Goal: Task Accomplishment & Management: Use online tool/utility

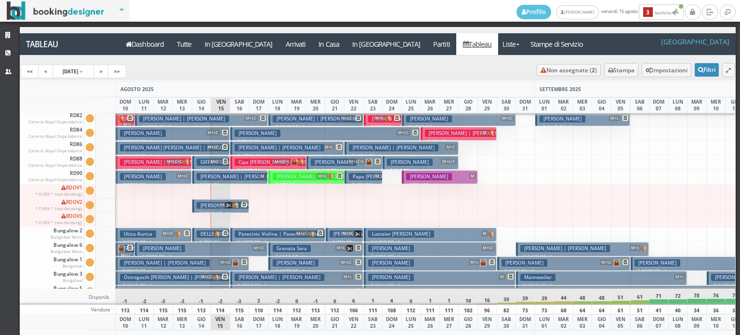
scroll to position [1578, 0]
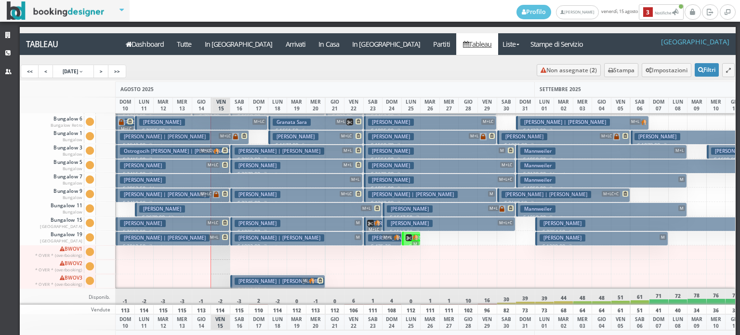
click at [273, 220] on h3 "Schiavulli Donatella" at bounding box center [258, 223] width 46 height 7
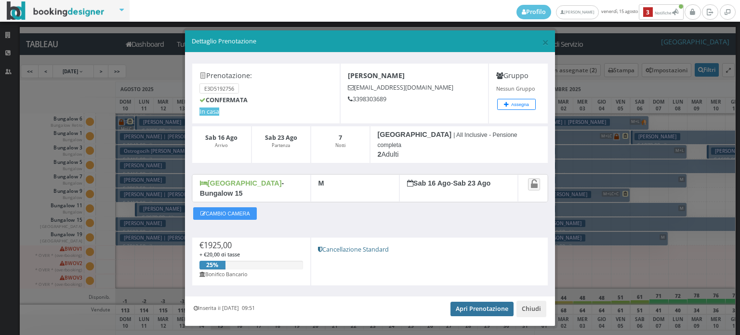
click at [468, 302] on link "Apri Prenotazione" at bounding box center [481, 309] width 63 height 14
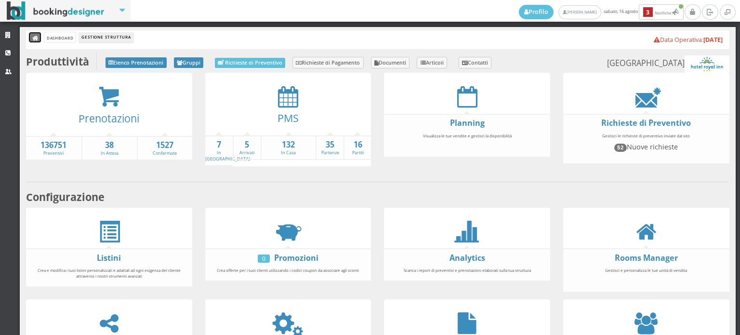
click at [33, 40] on icon at bounding box center [35, 38] width 7 height 7
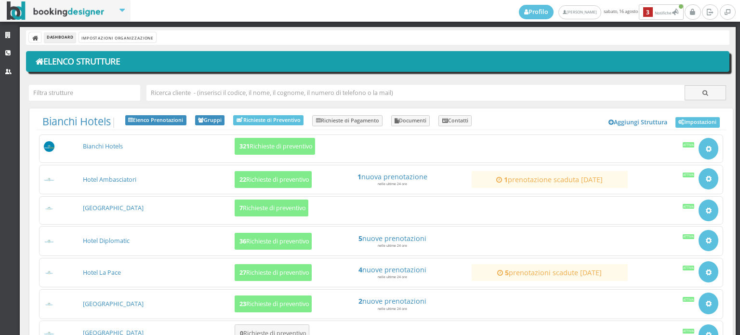
scroll to position [160, 0]
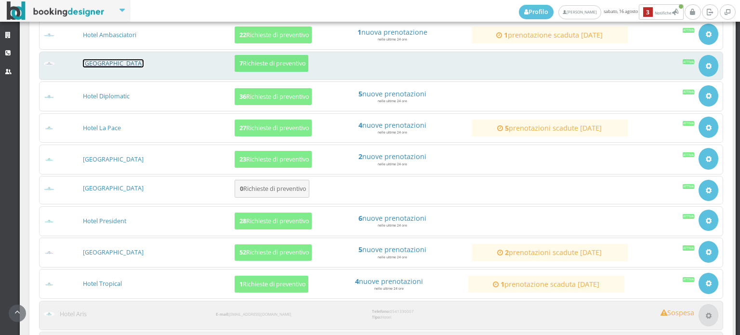
click at [116, 62] on link "[GEOGRAPHIC_DATA]" at bounding box center [113, 63] width 61 height 8
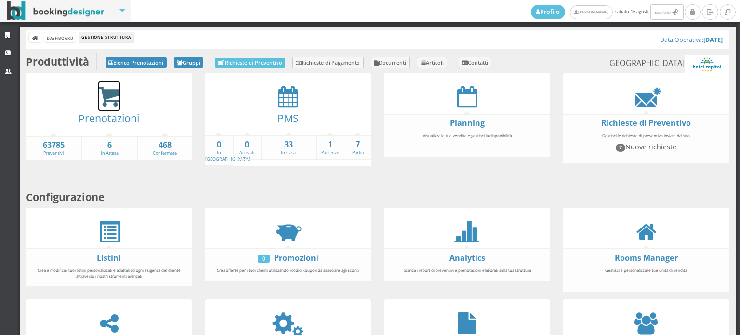
click at [112, 91] on icon at bounding box center [109, 97] width 22 height 22
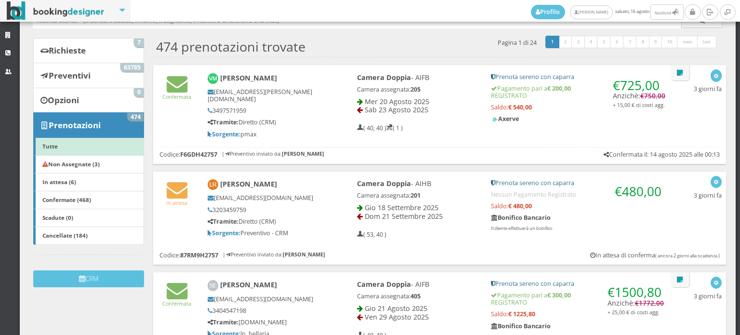
scroll to position [160, 0]
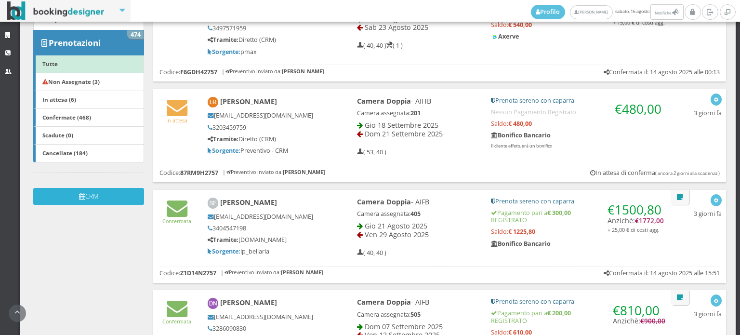
click at [115, 200] on button "CRM" at bounding box center [88, 196] width 111 height 17
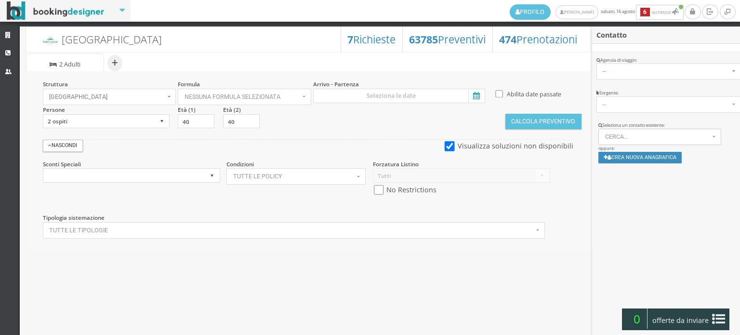
select select
click at [473, 94] on icon at bounding box center [475, 96] width 14 height 13
click at [473, 94] on input at bounding box center [399, 96] width 172 height 14
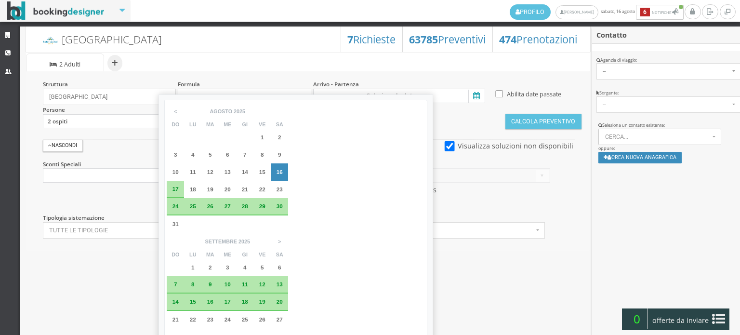
click at [279, 174] on span "16" at bounding box center [279, 172] width 6 height 6
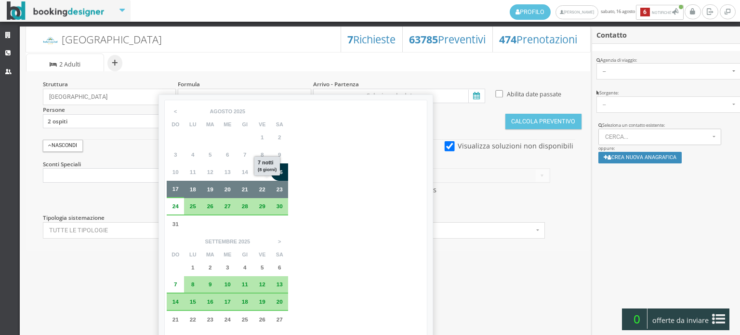
click at [279, 186] on span "23" at bounding box center [279, 189] width 6 height 6
type input "[DATE] - [DATE]"
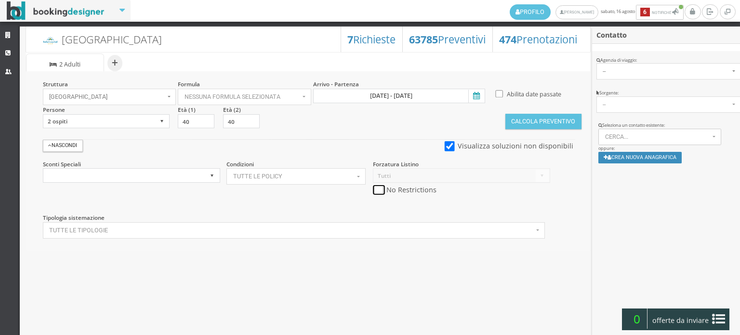
click at [378, 188] on input "checkbox" at bounding box center [379, 190] width 12 height 10
checkbox input "true"
click at [519, 118] on button "Calcola Preventivo" at bounding box center [543, 121] width 76 height 15
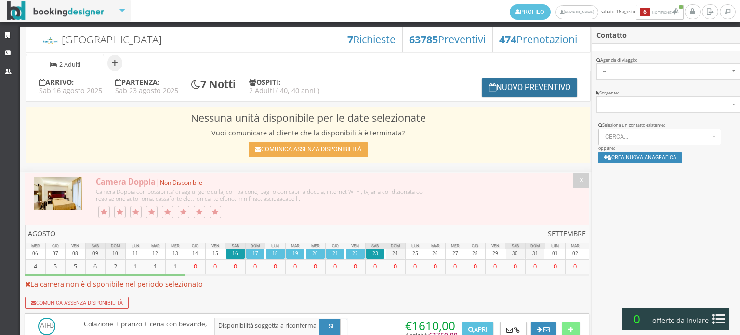
click at [509, 88] on button "Nuovo Preventivo" at bounding box center [529, 87] width 95 height 19
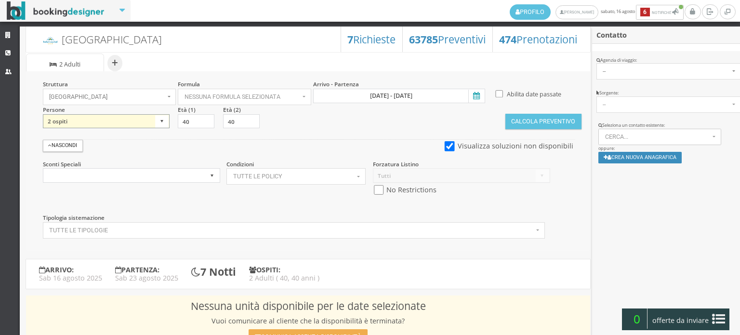
drag, startPoint x: 158, startPoint y: 122, endPoint x: 154, endPoint y: 128, distance: 6.9
click at [158, 122] on select "1 ospite 2 ospiti 3 ospiti 4 ospiti 5 ospiti 6 ospiti 7 ospiti 8 ospiti 9 ospit…" at bounding box center [106, 121] width 127 height 14
select select "3"
click at [43, 114] on select "1 ospite 2 ospiti 3 ospiti 4 ospiti 5 ospiti 6 ospiti 7 ospiti 8 ospiti 9 ospit…" at bounding box center [106, 121] width 127 height 14
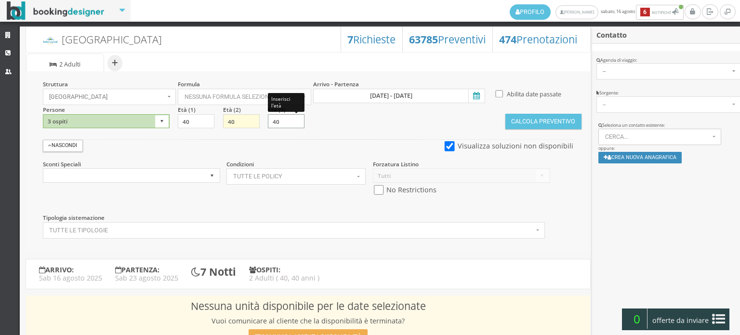
drag, startPoint x: 280, startPoint y: 118, endPoint x: 255, endPoint y: 120, distance: 24.6
click at [255, 120] on div "Struttura Hotel Capitol × Seleziona Bianchi Hotels Bianchi Hotels Hotel Ambasci…" at bounding box center [308, 160] width 564 height 179
type input "5"
click at [374, 186] on input "checkbox" at bounding box center [379, 190] width 12 height 10
checkbox input "true"
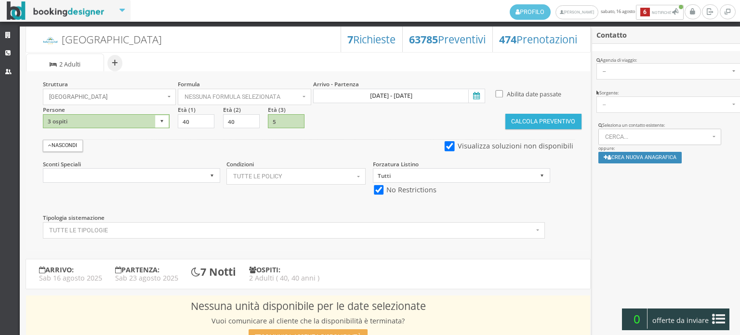
click at [553, 115] on button "Calcola Preventivo" at bounding box center [543, 121] width 76 height 15
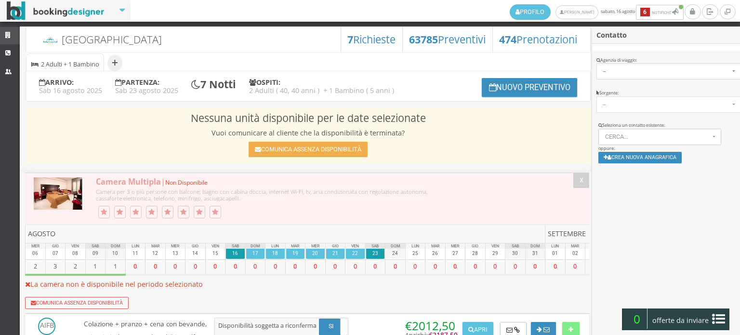
click at [10, 32] on icon at bounding box center [9, 35] width 8 height 6
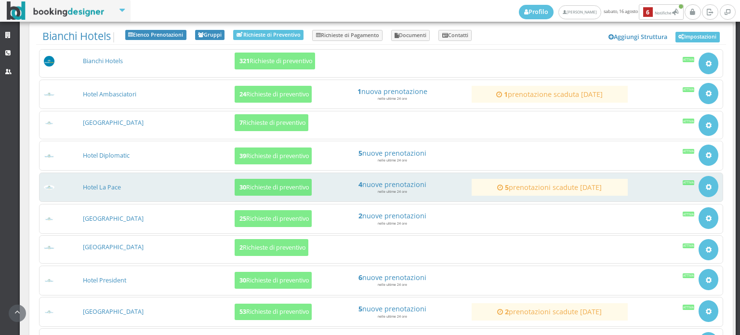
scroll to position [160, 0]
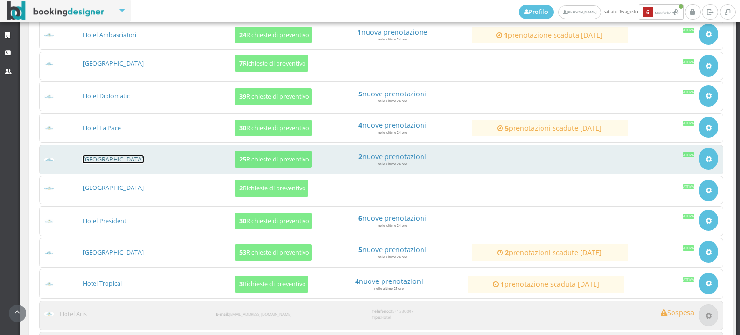
click at [109, 155] on link "[GEOGRAPHIC_DATA]" at bounding box center [113, 159] width 61 height 8
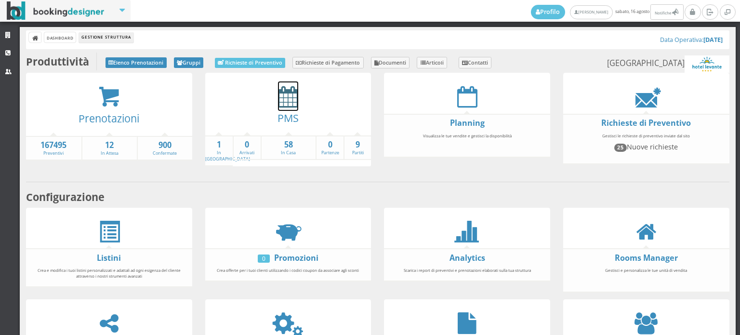
click at [279, 98] on icon at bounding box center [288, 97] width 20 height 22
